Goal: Information Seeking & Learning: Learn about a topic

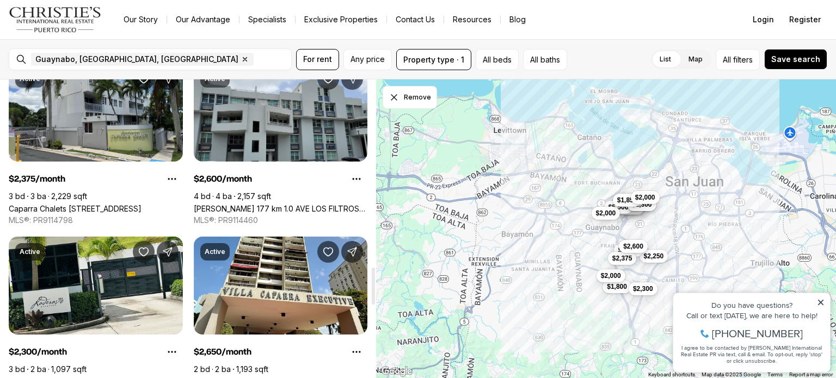
scroll to position [1523, 0]
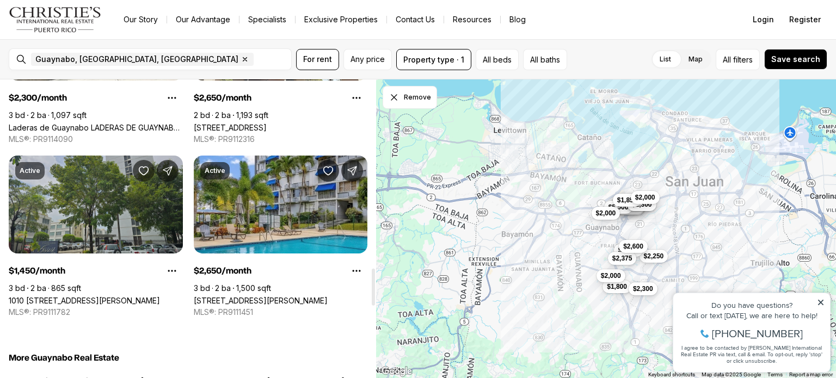
click at [102, 296] on link "1010 [STREET_ADDRESS][PERSON_NAME]" at bounding box center [84, 300] width 151 height 9
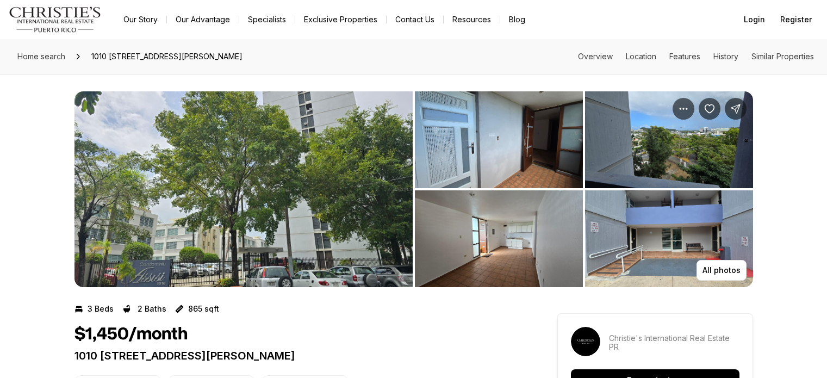
click at [527, 153] on img "View image gallery" at bounding box center [499, 139] width 168 height 97
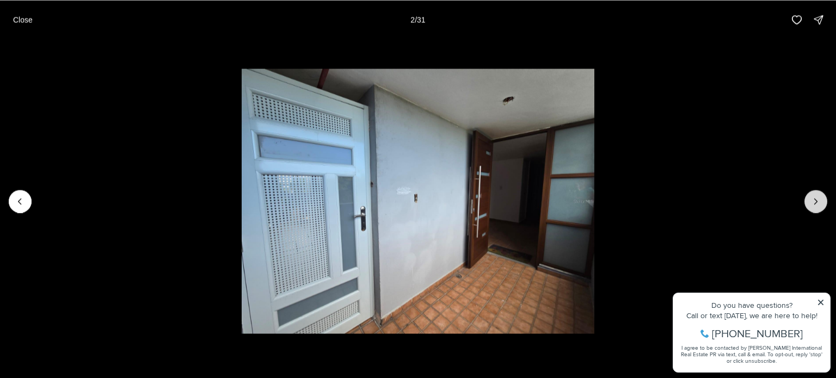
click at [817, 199] on icon "Next slide" at bounding box center [815, 201] width 11 height 11
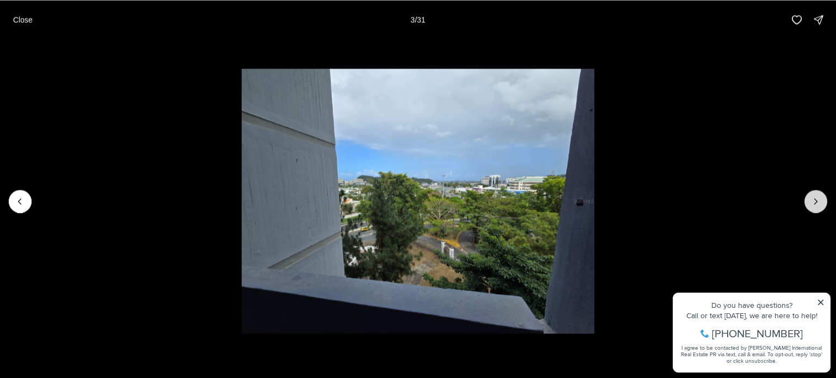
click at [817, 199] on icon "Next slide" at bounding box center [815, 201] width 11 height 11
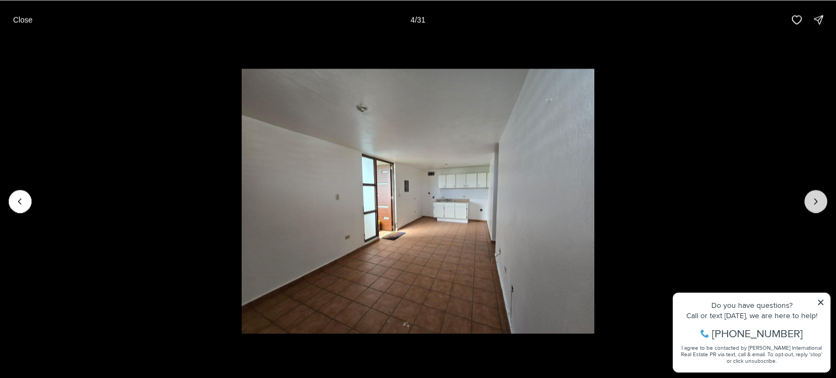
click at [817, 199] on icon "Next slide" at bounding box center [815, 201] width 11 height 11
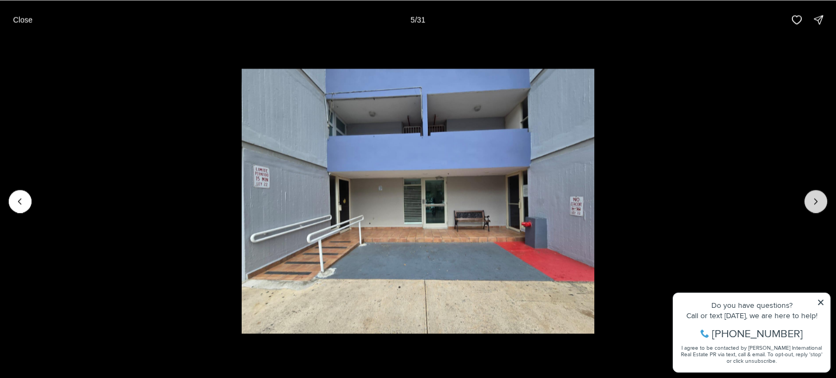
click at [817, 199] on icon "Next slide" at bounding box center [815, 201] width 11 height 11
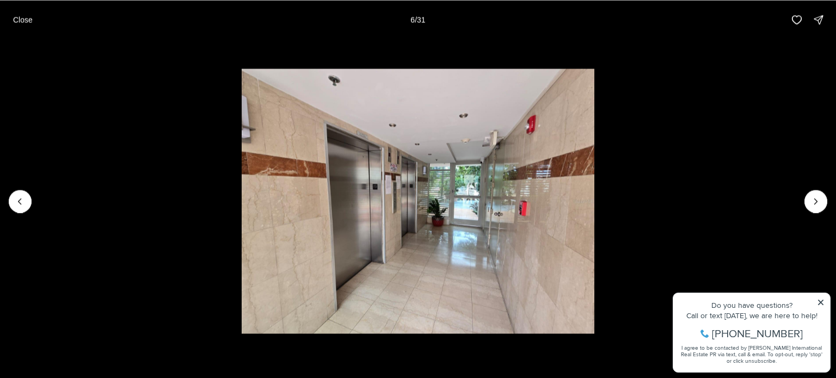
drag, startPoint x: 21, startPoint y: 18, endPoint x: 65, endPoint y: 2, distance: 47.0
click at [26, 13] on button "Close" at bounding box center [23, 20] width 33 height 22
